Goal: Task Accomplishment & Management: Use online tool/utility

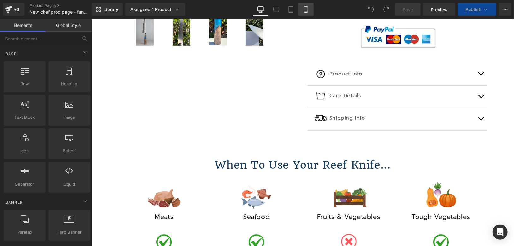
scroll to position [491, 0]
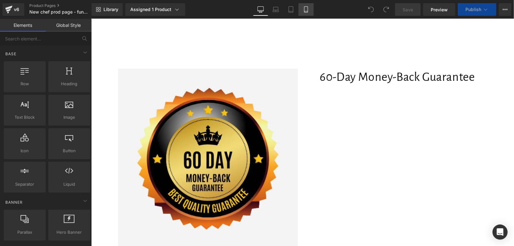
click at [305, 10] on icon at bounding box center [306, 9] width 6 height 6
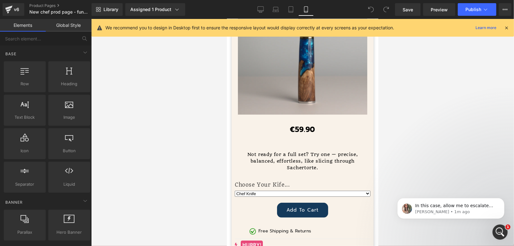
scroll to position [3086, 0]
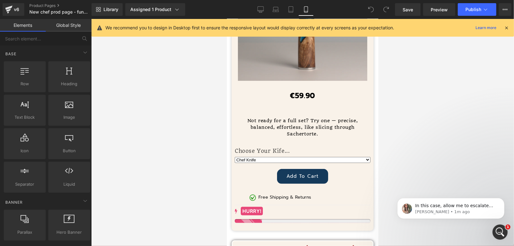
click at [288, 206] on span "(P) Stock Counter" at bounding box center [300, 210] width 34 height 8
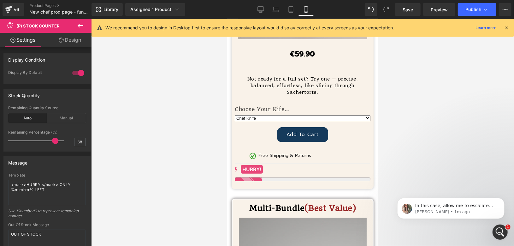
scroll to position [3051, 0]
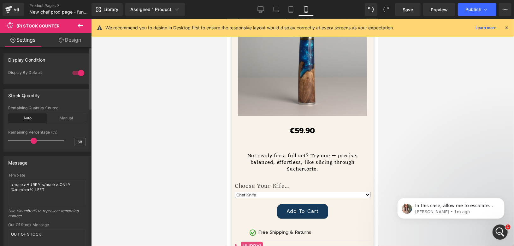
drag, startPoint x: 54, startPoint y: 139, endPoint x: 33, endPoint y: 139, distance: 20.8
click at [33, 139] on span at bounding box center [34, 141] width 6 height 6
drag, startPoint x: 33, startPoint y: 140, endPoint x: 27, endPoint y: 140, distance: 5.7
click at [27, 140] on span at bounding box center [27, 141] width 6 height 6
drag, startPoint x: 27, startPoint y: 140, endPoint x: 21, endPoint y: 140, distance: 5.7
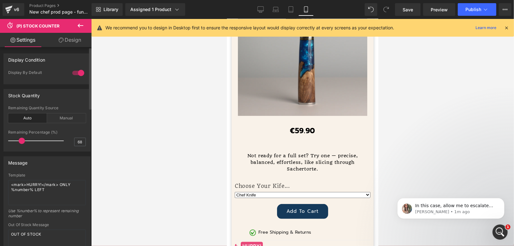
click at [21, 140] on span at bounding box center [22, 141] width 6 height 6
drag, startPoint x: 21, startPoint y: 140, endPoint x: 16, endPoint y: 140, distance: 5.4
click at [18, 140] on span at bounding box center [21, 141] width 6 height 6
drag, startPoint x: 16, startPoint y: 140, endPoint x: 54, endPoint y: 140, distance: 38.5
click at [54, 140] on span at bounding box center [56, 141] width 6 height 6
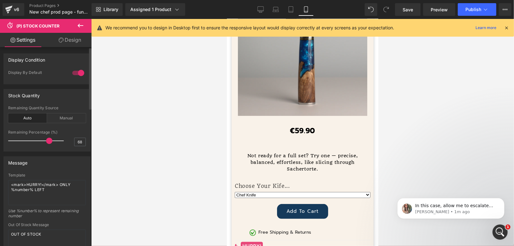
drag, startPoint x: 54, startPoint y: 141, endPoint x: 47, endPoint y: 141, distance: 6.9
click at [47, 141] on span at bounding box center [49, 141] width 6 height 6
drag, startPoint x: 47, startPoint y: 141, endPoint x: 44, endPoint y: 141, distance: 3.2
click at [44, 141] on span at bounding box center [45, 141] width 6 height 6
drag, startPoint x: 44, startPoint y: 141, endPoint x: 48, endPoint y: 141, distance: 3.8
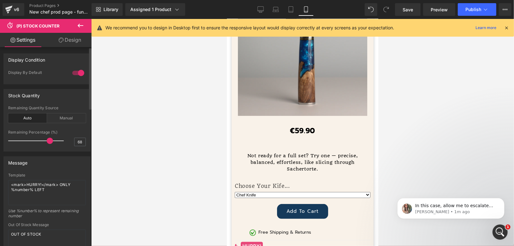
click at [48, 141] on span at bounding box center [50, 141] width 6 height 6
click at [49, 141] on span at bounding box center [51, 141] width 6 height 6
click at [57, 119] on div "Manual" at bounding box center [66, 117] width 39 height 9
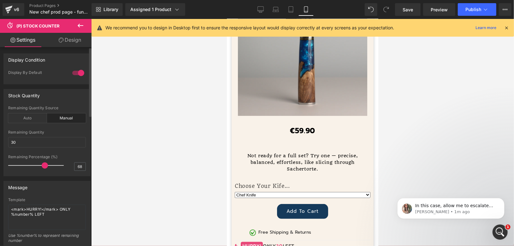
drag, startPoint x: 49, startPoint y: 163, endPoint x: 42, endPoint y: 164, distance: 6.4
click at [42, 164] on span at bounding box center [45, 165] width 6 height 6
drag, startPoint x: 45, startPoint y: 163, endPoint x: 50, endPoint y: 163, distance: 4.7
click at [50, 163] on span at bounding box center [50, 165] width 6 height 6
click at [53, 166] on span at bounding box center [53, 165] width 6 height 6
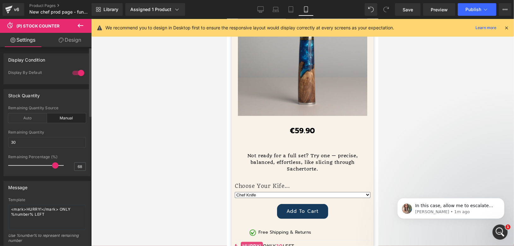
click at [56, 166] on span at bounding box center [55, 165] width 6 height 6
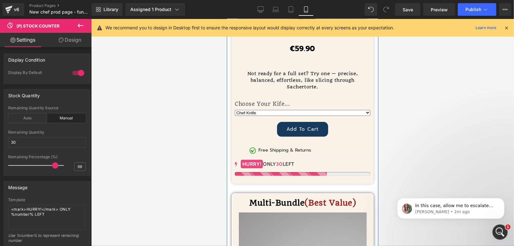
scroll to position [3086, 0]
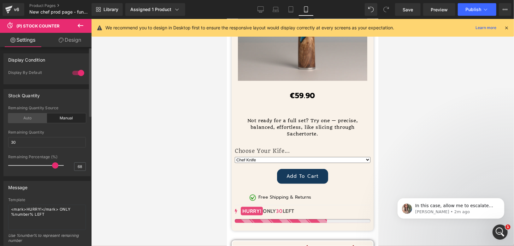
click at [29, 120] on div "Auto" at bounding box center [27, 117] width 39 height 9
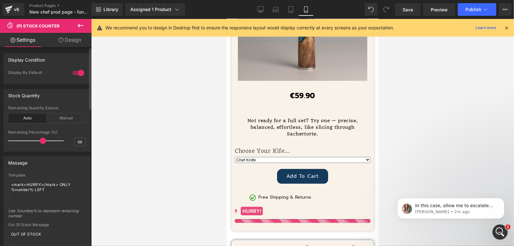
drag, startPoint x: 55, startPoint y: 140, endPoint x: 42, endPoint y: 143, distance: 12.6
click at [42, 143] on span at bounding box center [43, 141] width 6 height 6
drag, startPoint x: 41, startPoint y: 141, endPoint x: 51, endPoint y: 141, distance: 10.7
click at [51, 141] on span at bounding box center [53, 141] width 6 height 6
click at [437, 11] on span "Preview" at bounding box center [439, 9] width 17 height 7
